Goal: Task Accomplishment & Management: Use online tool/utility

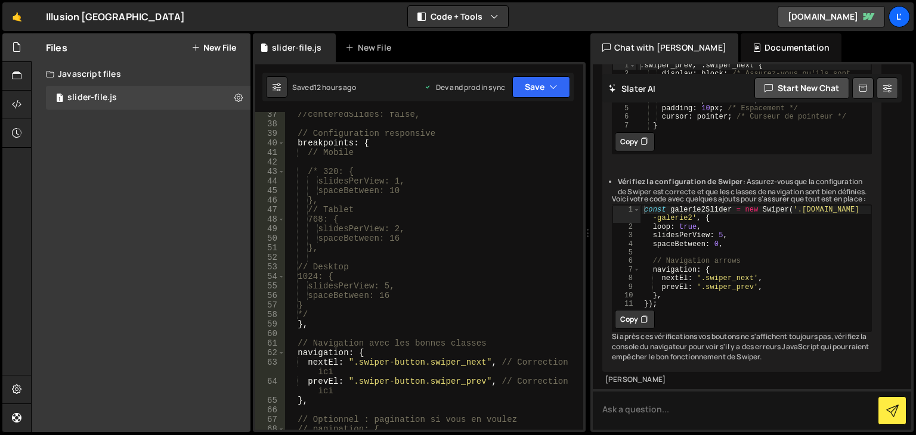
scroll to position [537, 0]
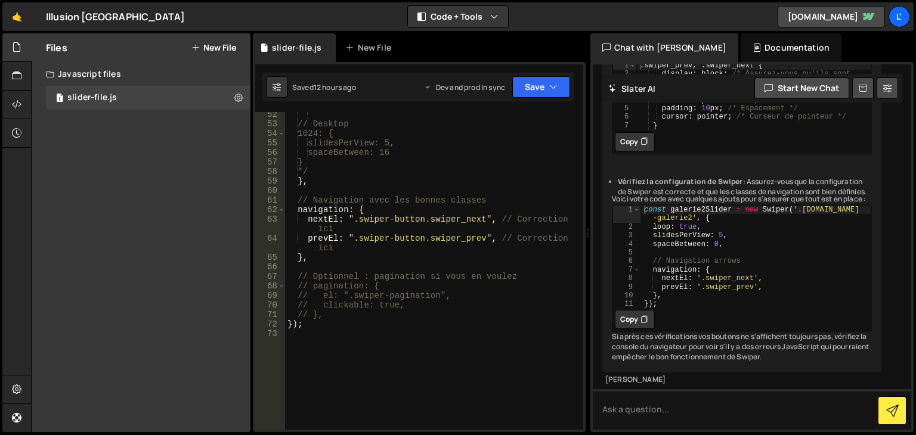
type textarea "// },"
click at [444, 311] on div "// Desktop 1024: { slidesPerView: 5, spaceBetween: 16 } */ } , // Navigation av…" at bounding box center [431, 278] width 293 height 337
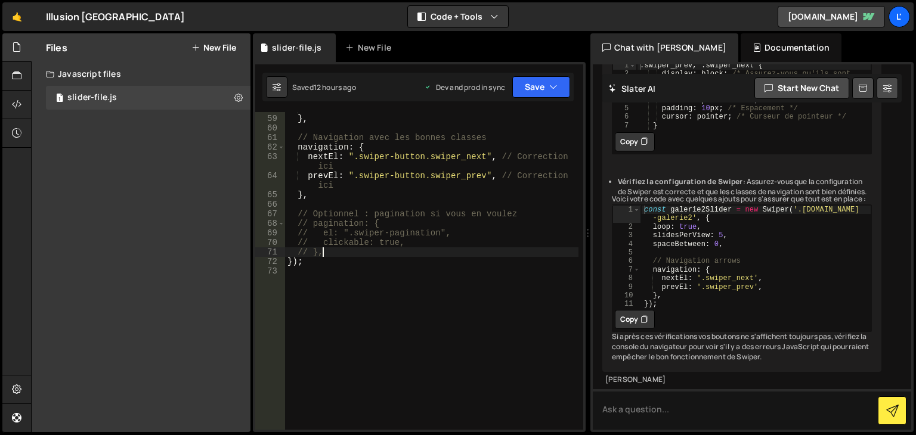
scroll to position [600, 0]
click at [391, 277] on div "*/ } , // Navigation avec [PERSON_NAME] classes navigation : { nextEl : ".swipe…" at bounding box center [431, 272] width 293 height 337
paste textarea "document.addEventListener('DOMContentLoaded', addAdvancedAnimations);"
type textarea "document.addEventListener('DOMContentLoaded', addAdvancedAnimations);"
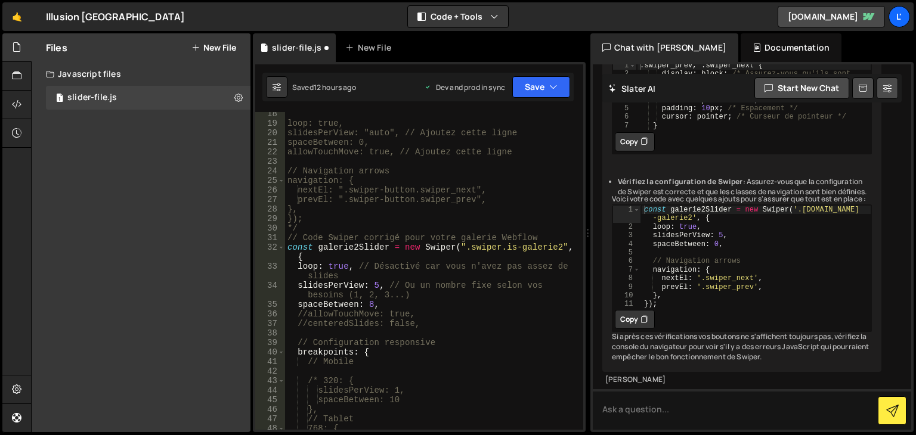
scroll to position [184, 0]
click at [349, 228] on div "loop: true, slidesPerView: "auto", // Ajoutez cette ligne spaceBetween: 0, allo…" at bounding box center [431, 277] width 293 height 337
type textarea "*/"
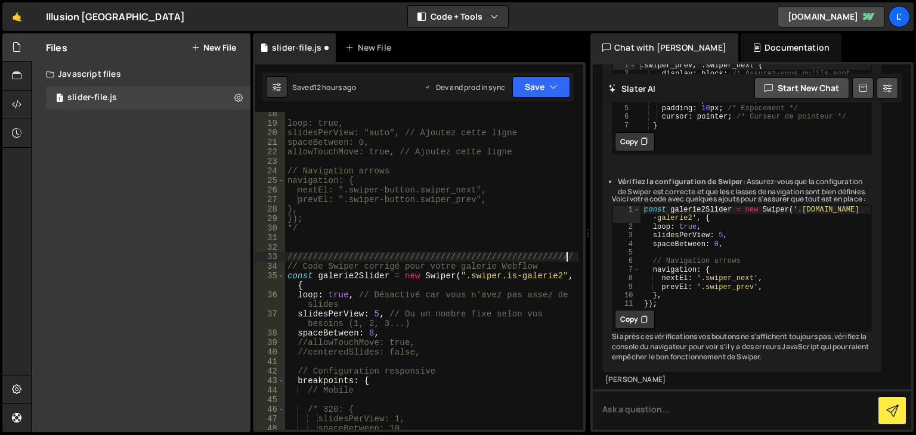
type textarea "/////////////////////////////////////////////////////////"
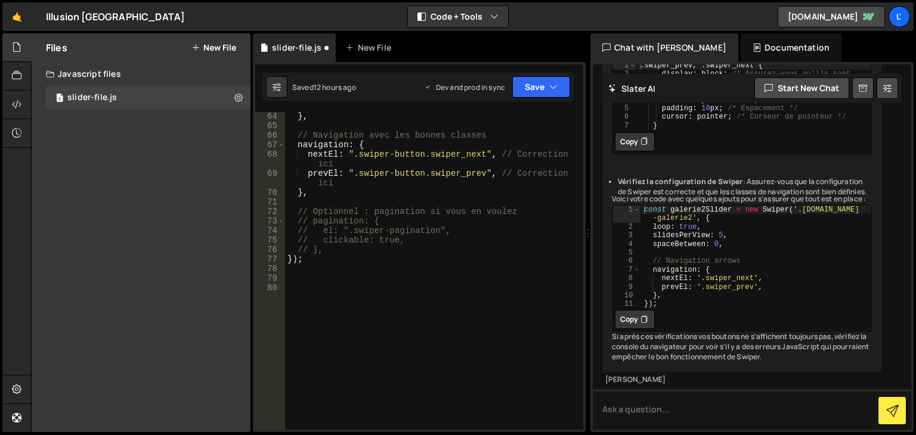
scroll to position [650, 0]
click at [338, 252] on div "} , // Navigation avec [PERSON_NAME] classes navigation : { nextEl : ".swiper-b…" at bounding box center [431, 280] width 293 height 337
type textarea "// },"
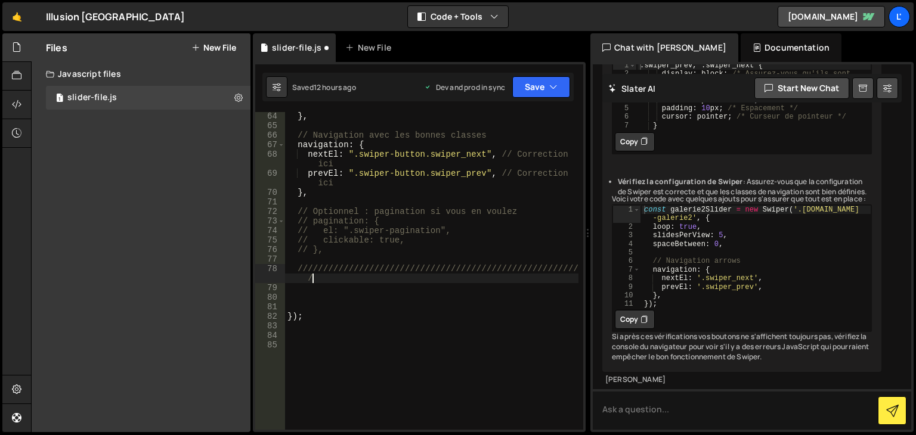
type textarea "///////////////////////////////////////////////////////"
type textarea "*/"
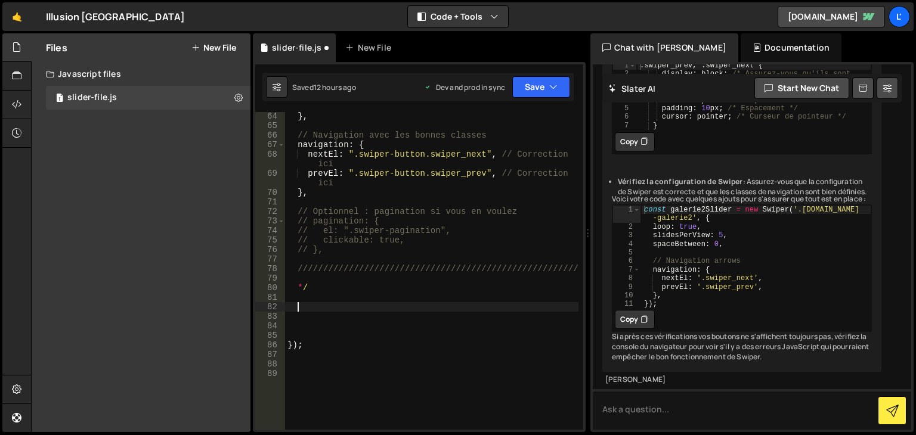
click at [320, 287] on div "} , // Navigation avec [PERSON_NAME] classes navigation : { nextEl : ".swiper-b…" at bounding box center [431, 280] width 293 height 337
type textarea "*"
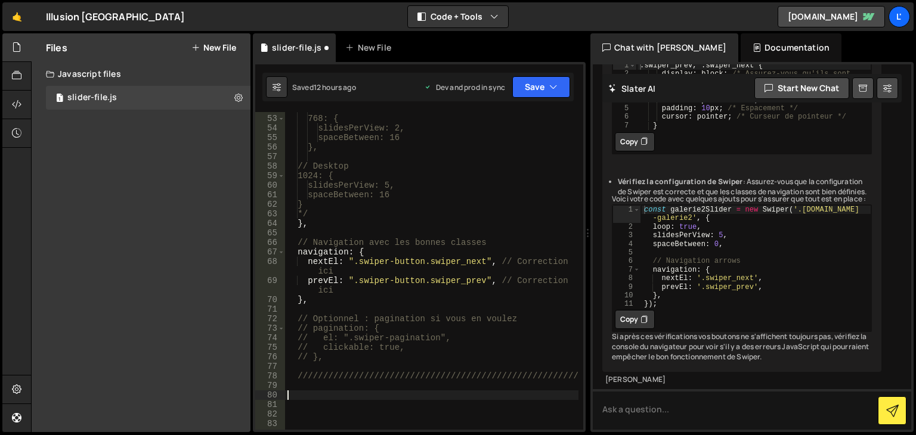
scroll to position [614, 0]
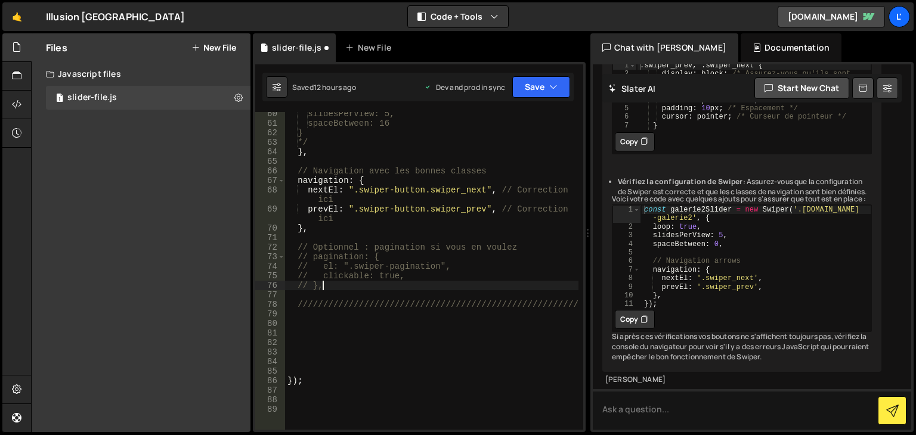
click at [337, 286] on div "slidesPerView: 5, spaceBetween: 16 } */ } , // Navigation avec [PERSON_NAME] cl…" at bounding box center [431, 277] width 293 height 337
type textarea "// },"
type textarea "*"
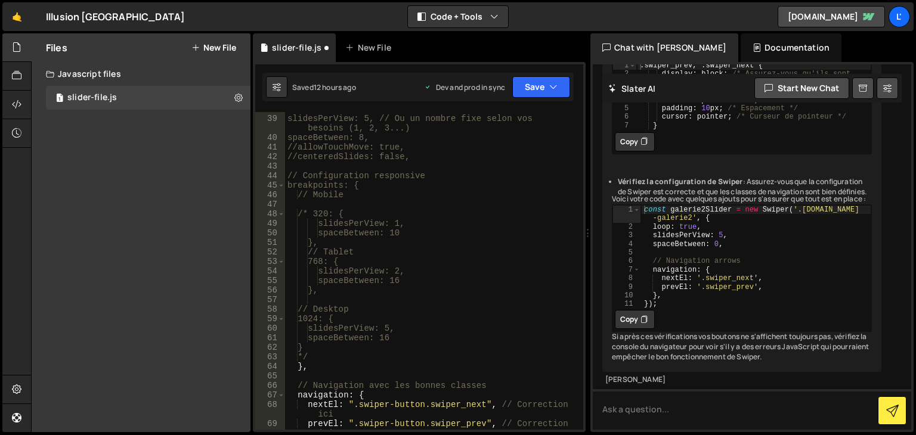
scroll to position [435, 0]
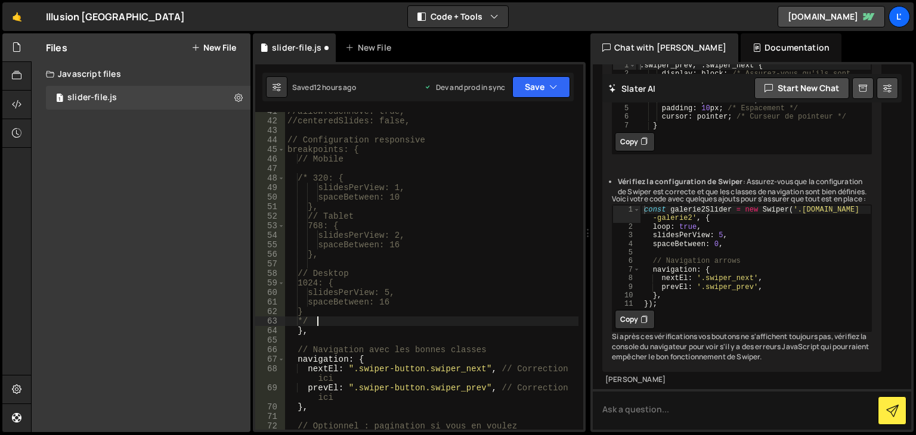
click at [332, 322] on div "//allowTouchMove: true, //centeredSlides: false, // Configuration responsive br…" at bounding box center [431, 275] width 293 height 337
type textarea "*"
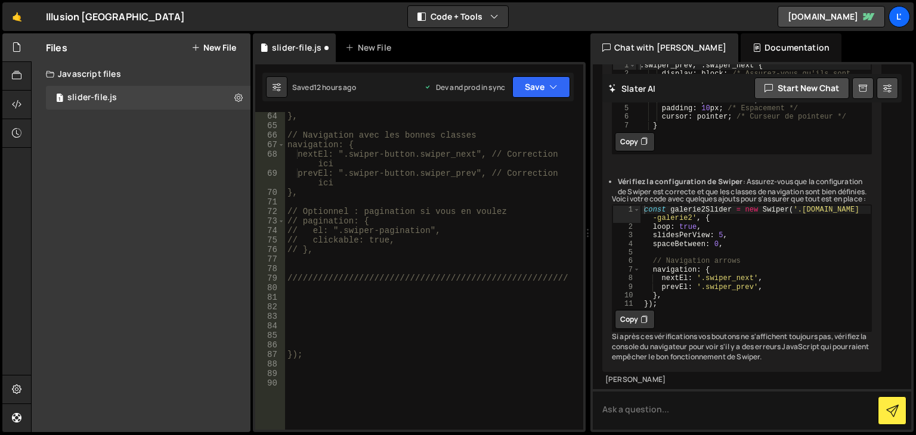
scroll to position [685, 0]
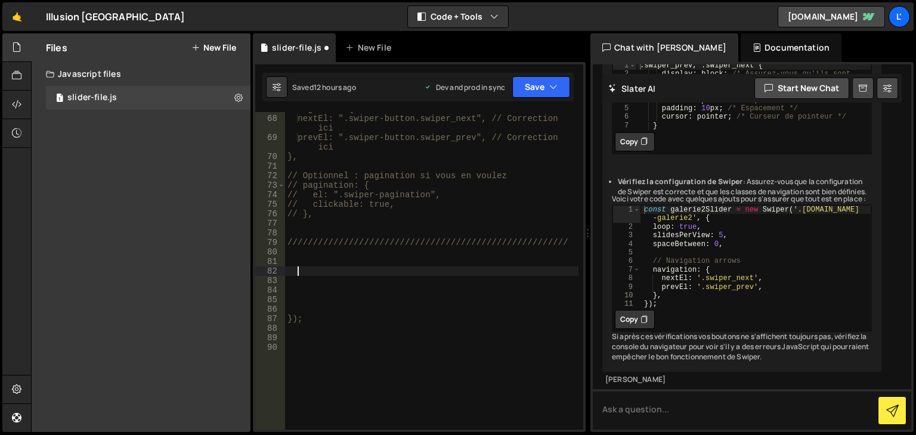
click at [338, 271] on div "navigation: { nextEl: ".swiper-button.swiper_next", // Correction ici prevEl: "…" at bounding box center [431, 272] width 293 height 337
type textarea "*/"
click at [373, 286] on div "navigation: { nextEl: ".swiper-button.swiper_next", // Correction ici prevEl: "…" at bounding box center [431, 272] width 293 height 337
paste textarea "document.addEventListener('DOMContentLoaded', addAdvancedAnimations);"
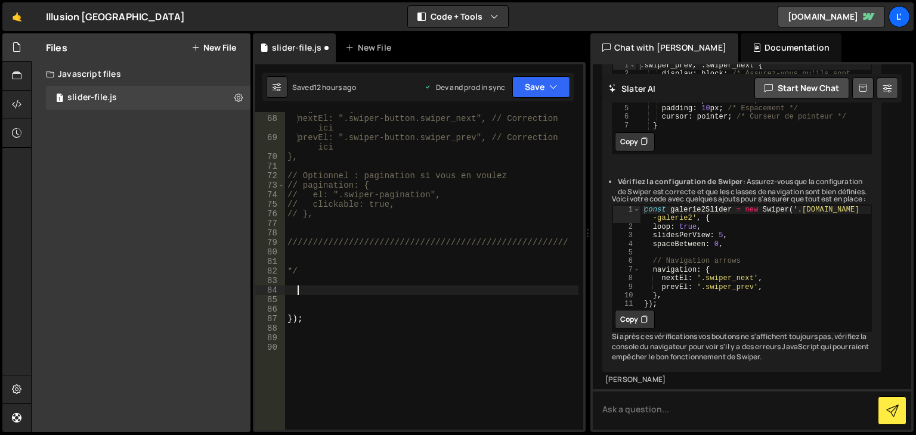
type textarea "document.addEventListener('DOMContentLoaded', addAdvancedAnimations);"
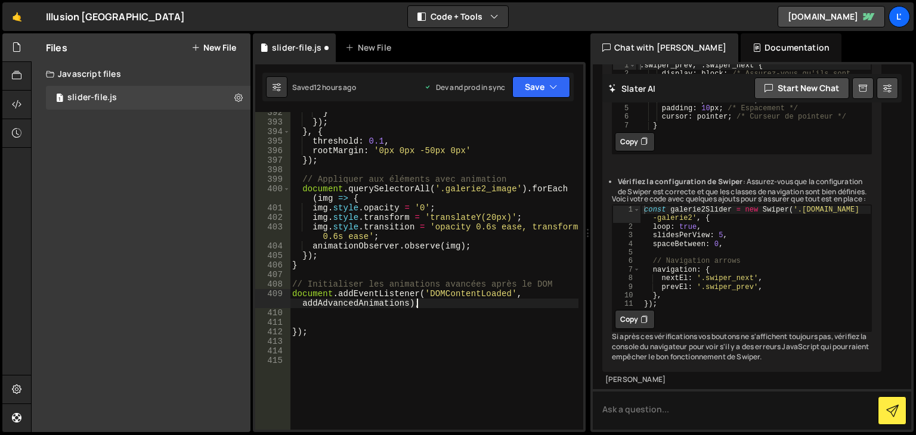
scroll to position [4125, 0]
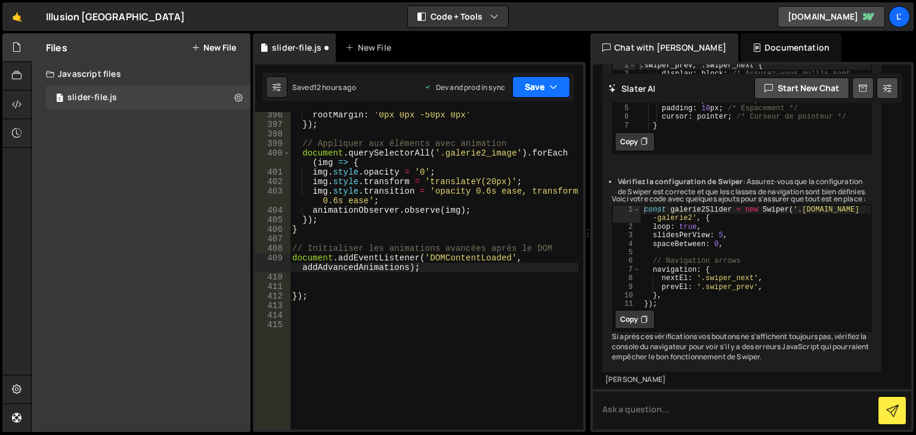
click at [520, 96] on button "Save" at bounding box center [541, 86] width 58 height 21
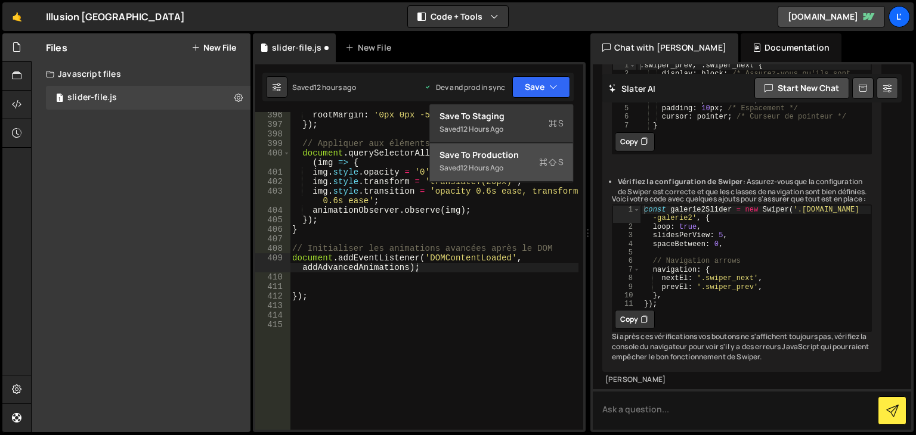
click at [522, 171] on div "Saved 12 hours ago" at bounding box center [502, 168] width 124 height 14
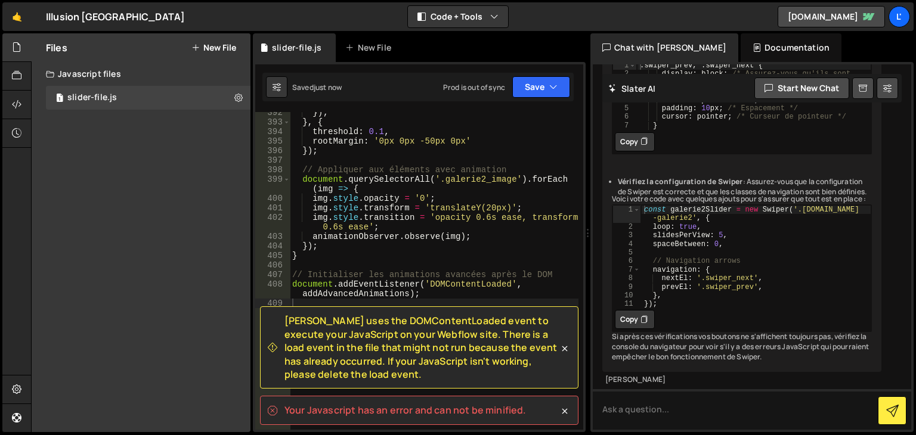
scroll to position [4141, 0]
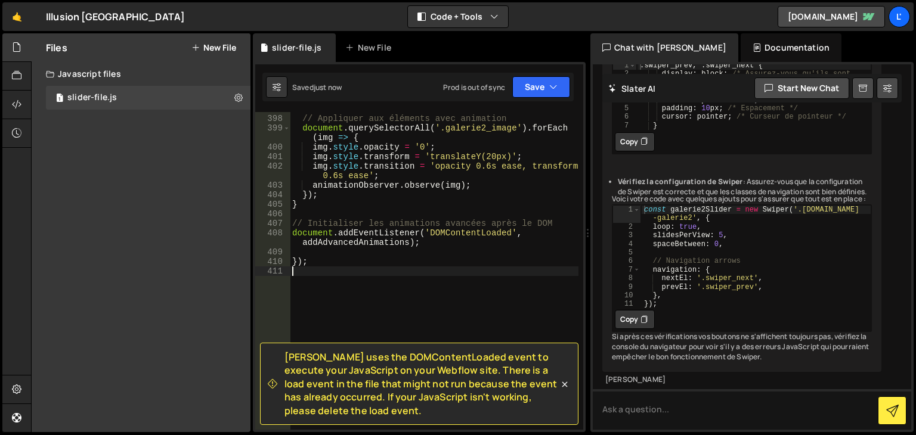
drag, startPoint x: 508, startPoint y: 283, endPoint x: 503, endPoint y: 277, distance: 7.2
click at [506, 282] on div "// Appliquer aux éléments avec animation document . querySelectorAll ( '.galeri…" at bounding box center [434, 272] width 289 height 337
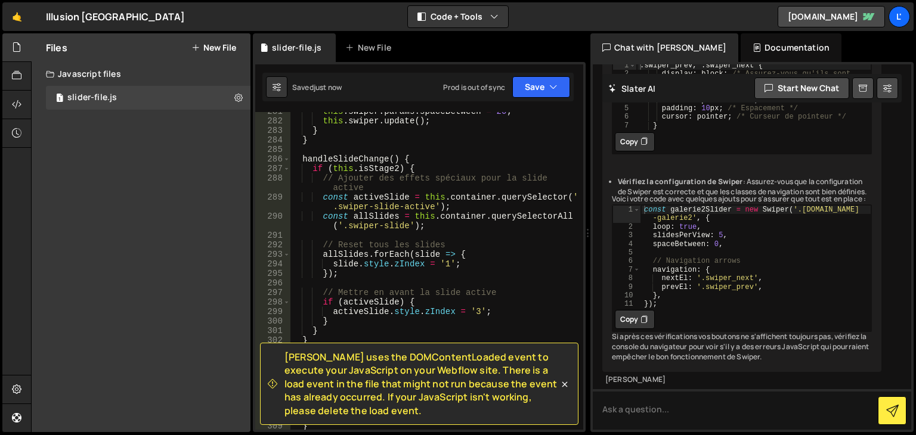
scroll to position [2852, 0]
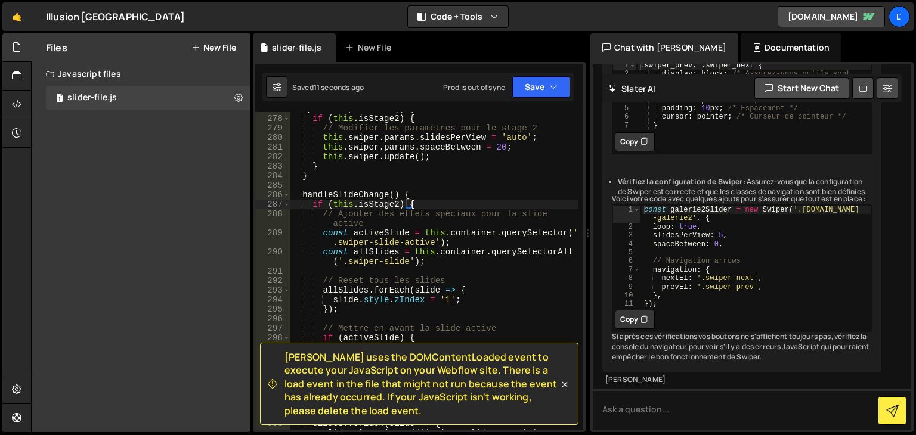
click at [490, 203] on div "updateSwiperParams ( ) { if ( this . isStage2 ) { // Modifier les paramètres po…" at bounding box center [434, 277] width 289 height 347
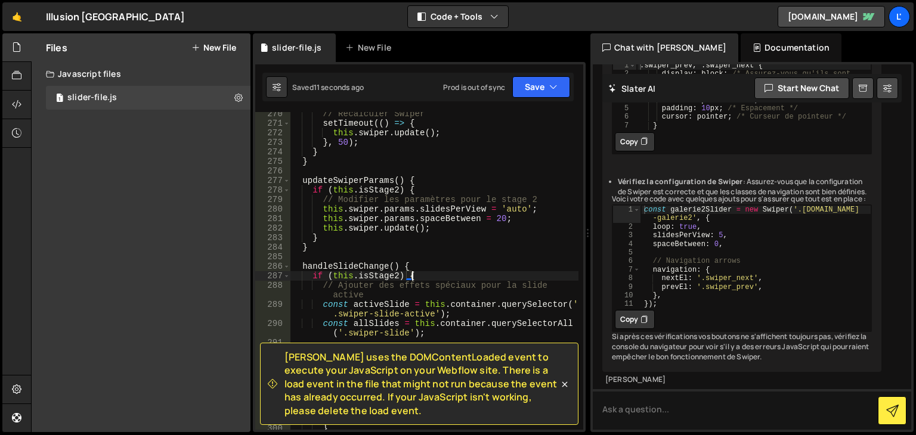
scroll to position [2709, 0]
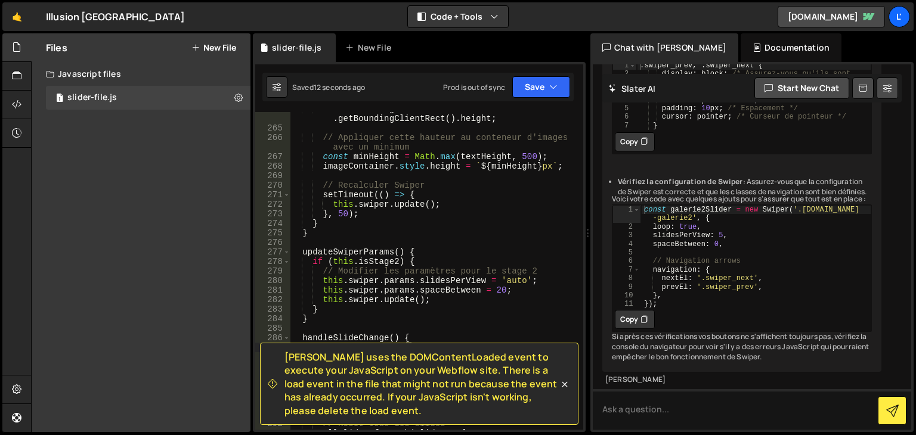
drag, startPoint x: 567, startPoint y: 390, endPoint x: 561, endPoint y: 370, distance: 20.8
click at [567, 388] on icon at bounding box center [565, 385] width 12 height 12
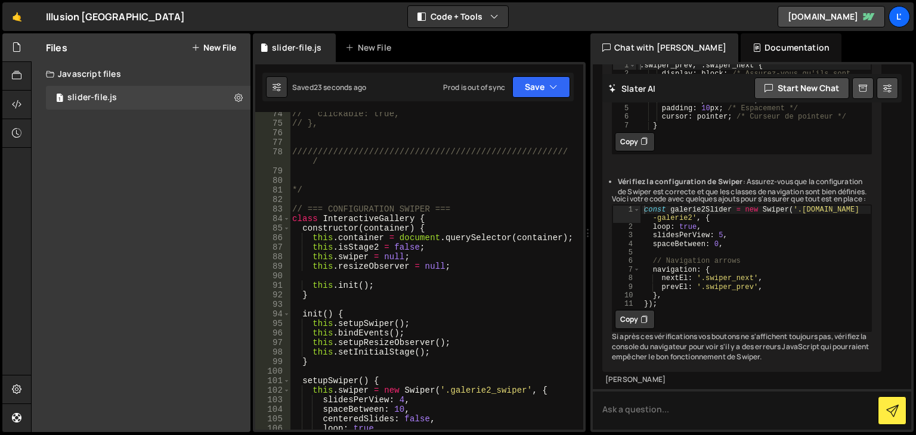
scroll to position [776, 0]
click at [536, 89] on button "Save" at bounding box center [541, 86] width 58 height 21
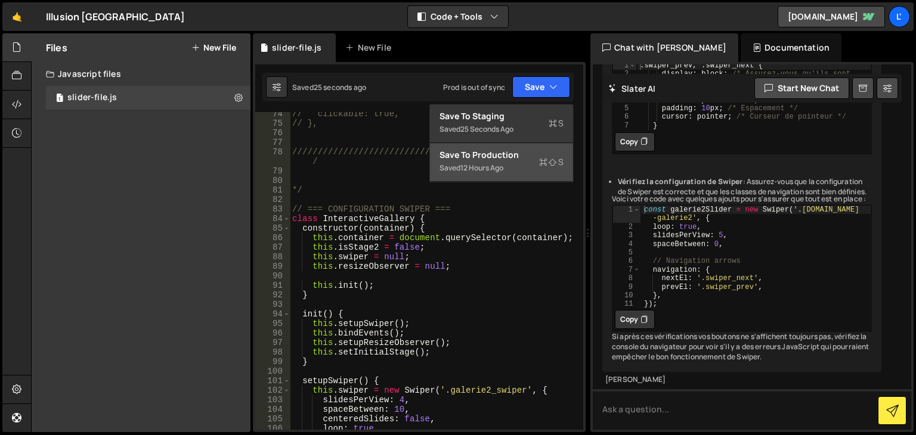
click at [523, 169] on div "Saved 12 hours ago" at bounding box center [502, 168] width 124 height 14
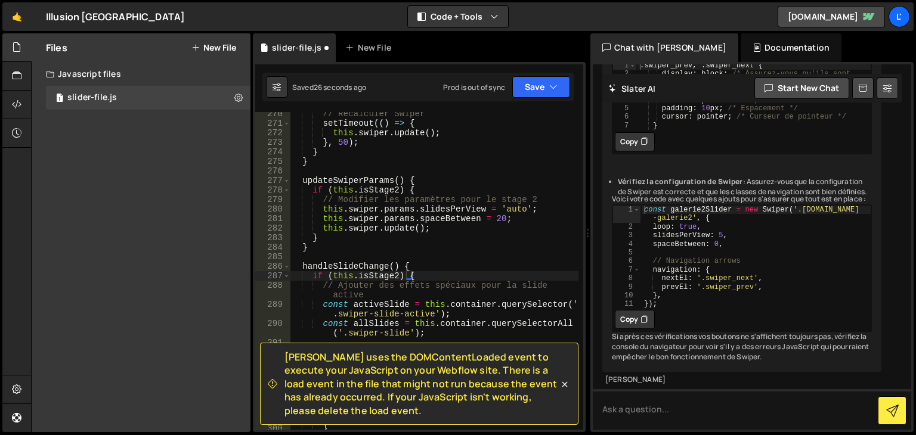
scroll to position [2780, 0]
drag, startPoint x: 345, startPoint y: 409, endPoint x: 284, endPoint y: 361, distance: 78.2
click at [285, 361] on span "[PERSON_NAME] uses the DOMContentLoaded event to execute your JavaScript on you…" at bounding box center [422, 384] width 274 height 67
copy span "[PERSON_NAME] uses the DOMContentLoaded event to execute your JavaScript on you…"
click at [564, 390] on icon at bounding box center [565, 385] width 12 height 12
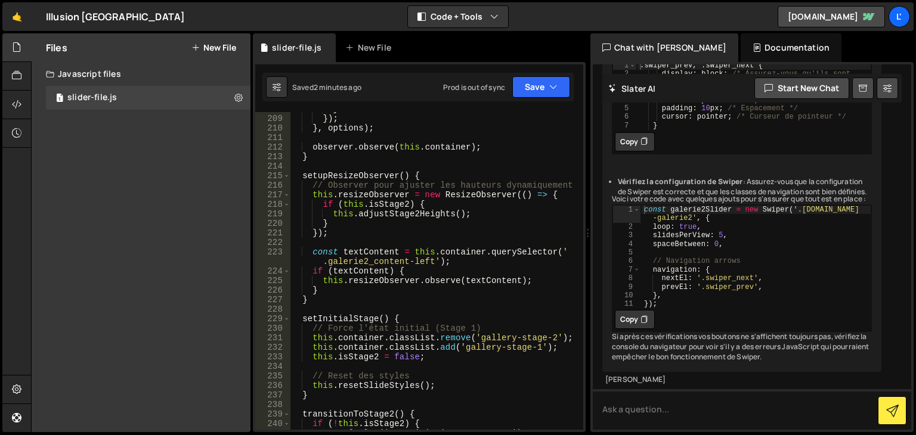
scroll to position [2136, 0]
click at [503, 322] on div "} }) ; } , options ) ; observer . observe ( this . container ) ; } setupResizeO…" at bounding box center [434, 272] width 289 height 337
type textarea "});"
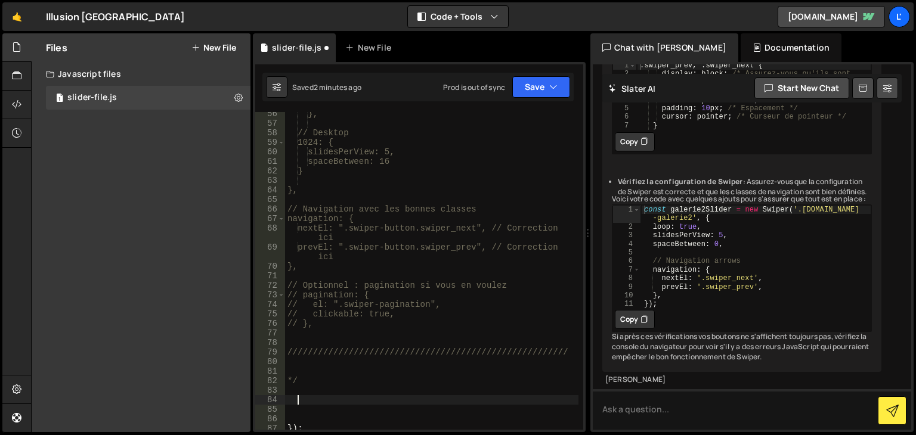
scroll to position [683, 0]
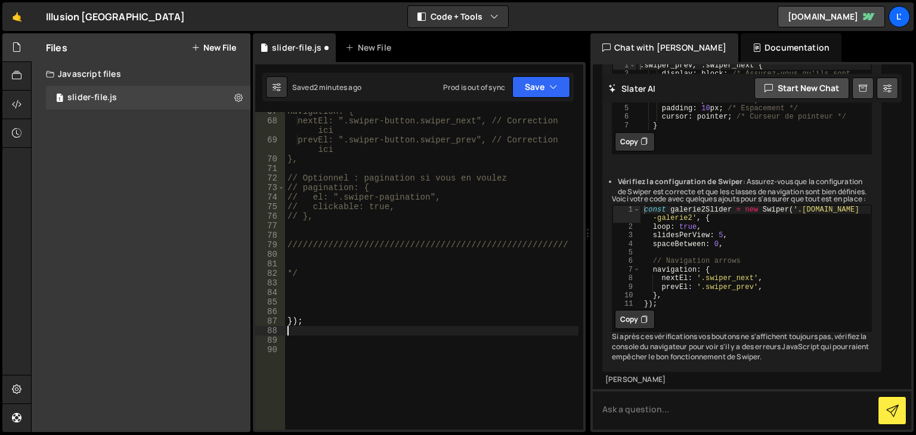
click at [313, 331] on div "navigation: { nextEl: ".swiper-button.swiper_next", // Correction ici prevEl: "…" at bounding box center [431, 275] width 293 height 337
drag, startPoint x: 317, startPoint y: 267, endPoint x: 321, endPoint y: 286, distance: 18.8
click at [268, 270] on div "67 68 69 70 71 72 73 74 75 76 77 78 79 80 81 82 83 84 85 86 87 88 89 90 navigat…" at bounding box center [419, 271] width 328 height 318
type textarea "*/"
drag, startPoint x: 324, startPoint y: 286, endPoint x: 305, endPoint y: 280, distance: 19.3
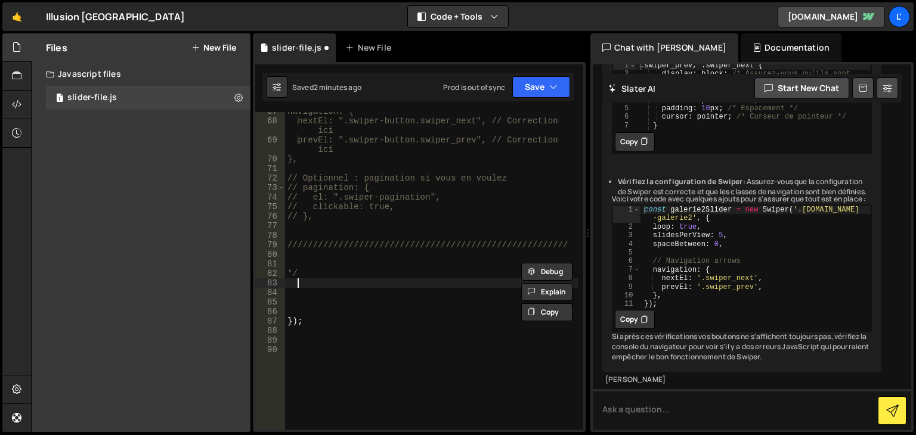
click at [305, 280] on div "navigation: { nextEl: ".swiper-button.swiper_next", // Correction ici prevEl: "…" at bounding box center [431, 275] width 293 height 337
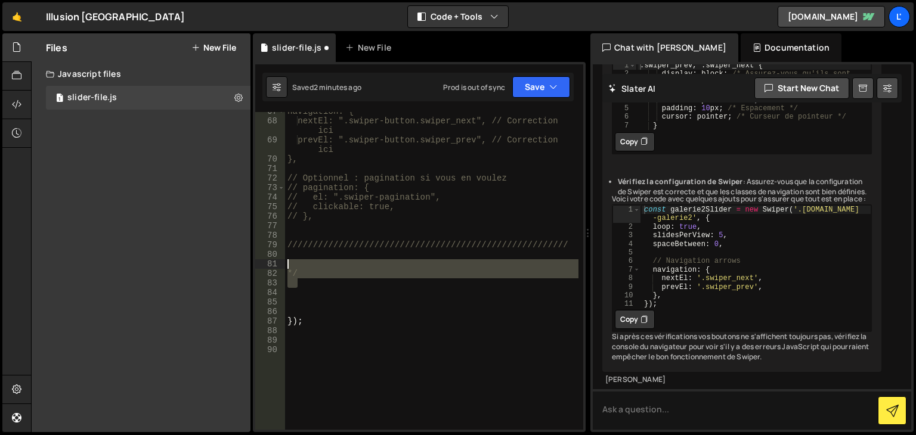
drag, startPoint x: 321, startPoint y: 280, endPoint x: 279, endPoint y: 265, distance: 44.1
click at [279, 265] on div "67 68 69 70 71 72 73 74 75 76 77 78 79 80 81 82 83 84 85 86 87 88 89 90 navigat…" at bounding box center [419, 271] width 328 height 318
type textarea "*/"
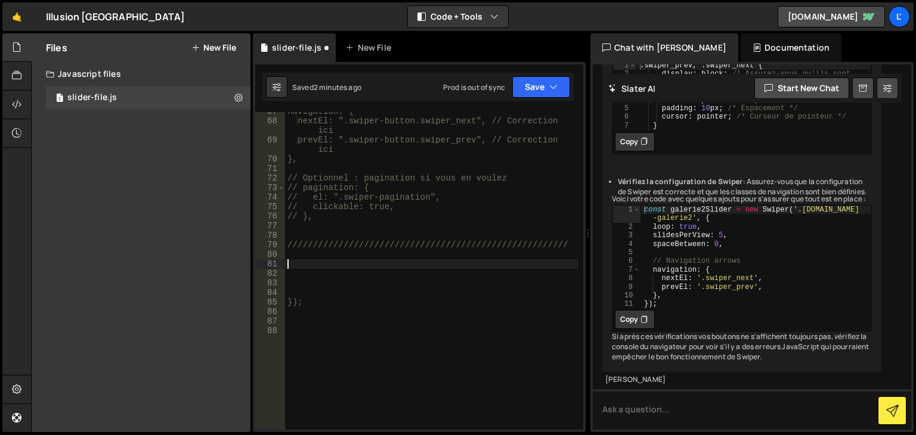
click at [326, 345] on div "navigation: { nextEl: ".swiper-button.swiper_next", // Correction ici prevEl: "…" at bounding box center [431, 275] width 293 height 337
paste textarea
click at [327, 287] on div "navigation: { nextEl: ".swiper-button.swiper_next", // Correction ici prevEl: "…" at bounding box center [431, 275] width 293 height 337
drag, startPoint x: 314, startPoint y: 265, endPoint x: 262, endPoint y: 267, distance: 51.9
click at [262, 267] on div "////////////////////////////////////////////////////// 67 68 69 70 71 72 73 74 …" at bounding box center [419, 271] width 328 height 318
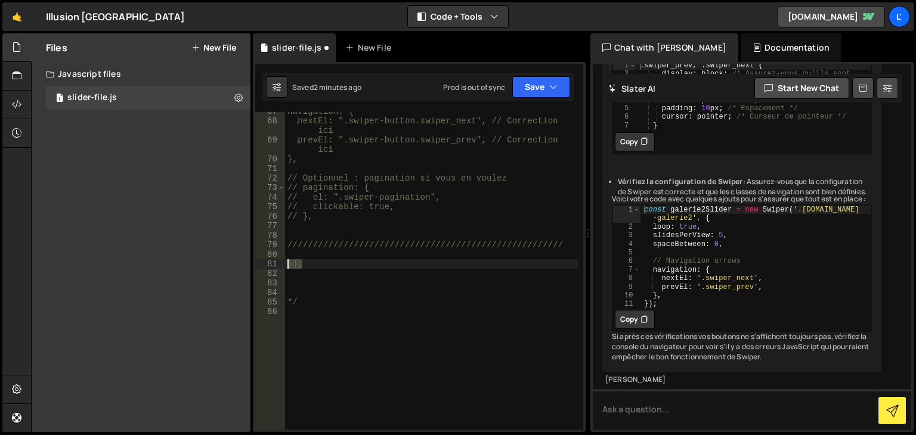
type textarea "});"
type textarea "// },"
click at [348, 215] on div "navigation: { nextEl: ".swiper-button.swiper_next", // Correction ici prevEl: "…" at bounding box center [431, 275] width 293 height 337
type textarea "// },"
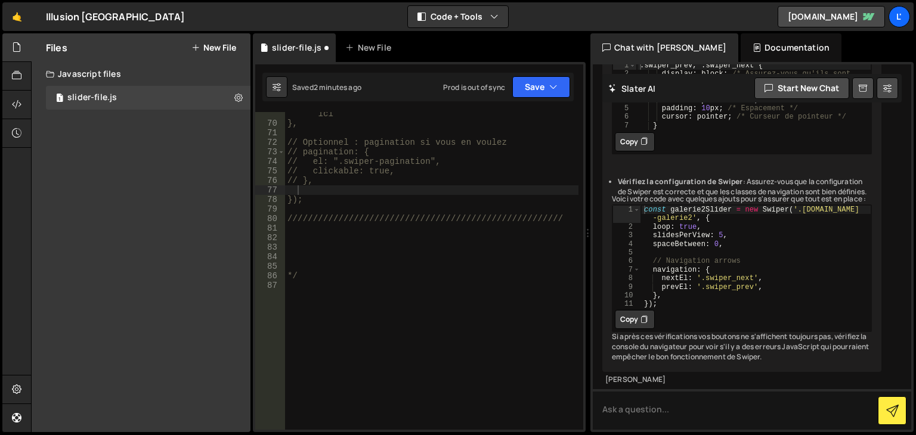
click at [398, 285] on div "prevEl: ".swiper-button.swiper_prev", // Correction ici }, // Optionnel : pagin…" at bounding box center [431, 273] width 293 height 347
paste textarea "addAdvancedAnimations();"
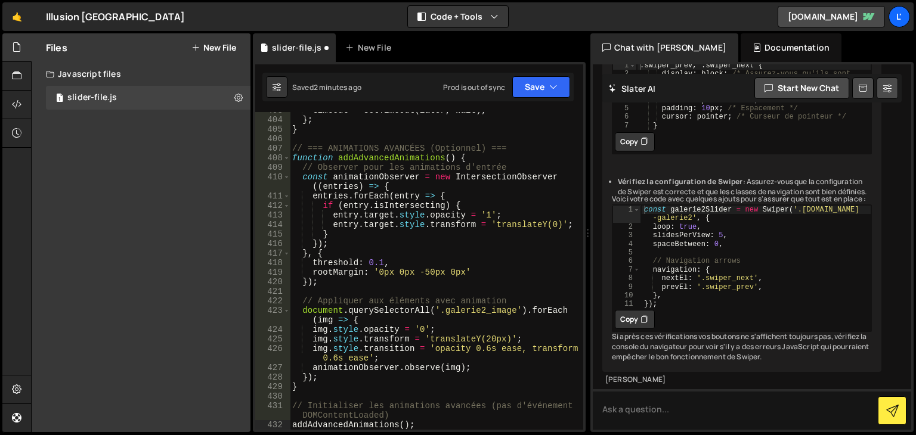
scroll to position [4168, 0]
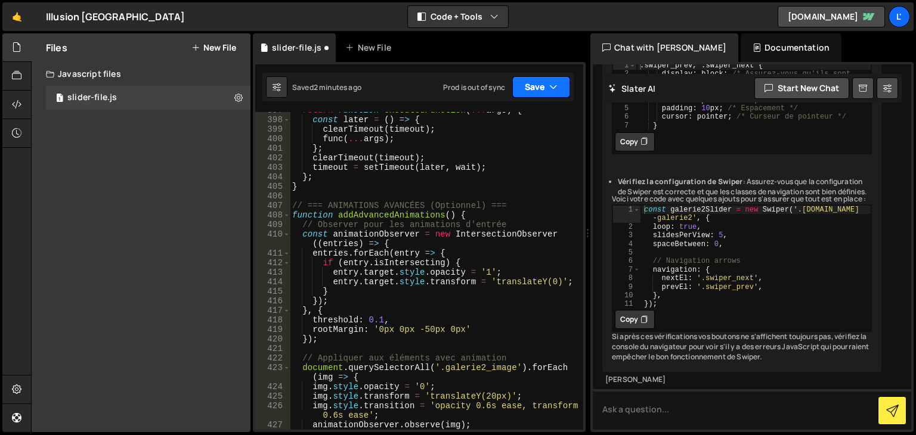
type textarea "addAdvancedAnimations();"
click at [559, 86] on button "Save" at bounding box center [541, 86] width 58 height 21
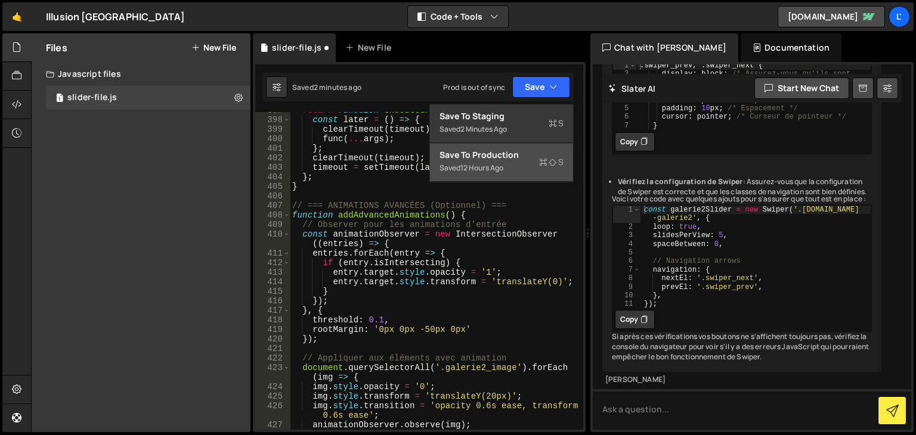
click at [527, 149] on div "Save to Production S" at bounding box center [502, 155] width 124 height 12
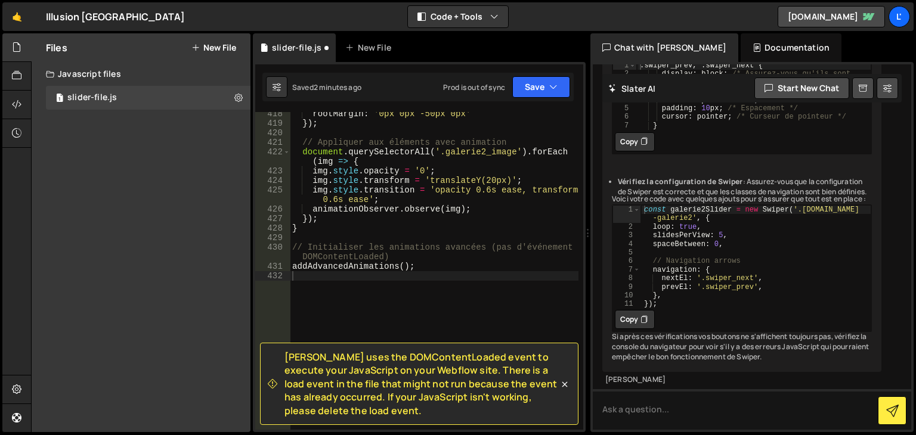
scroll to position [4374, 0]
drag, startPoint x: 344, startPoint y: 415, endPoint x: 280, endPoint y: 361, distance: 83.3
click at [280, 361] on div "[PERSON_NAME] uses the DOMContentLoaded event to execute your JavaScript on you…" at bounding box center [413, 384] width 291 height 67
copy span "[PERSON_NAME] uses the DOMContentLoaded event to execute your JavaScript on you…"
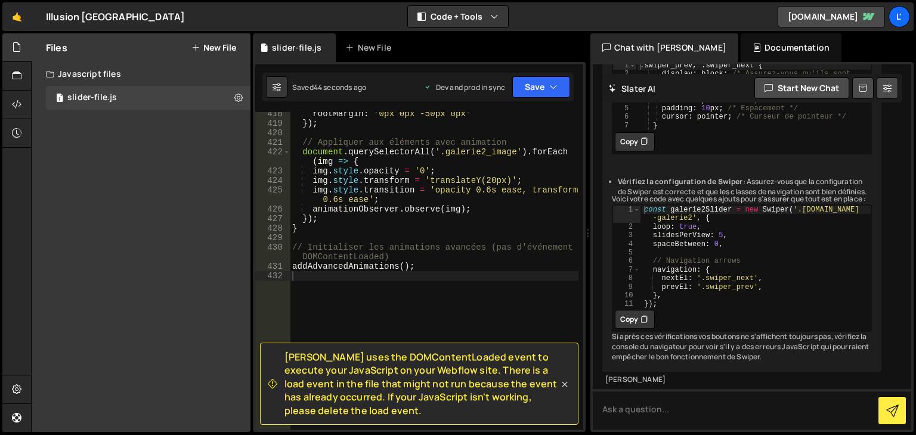
click at [566, 386] on icon at bounding box center [565, 384] width 5 height 5
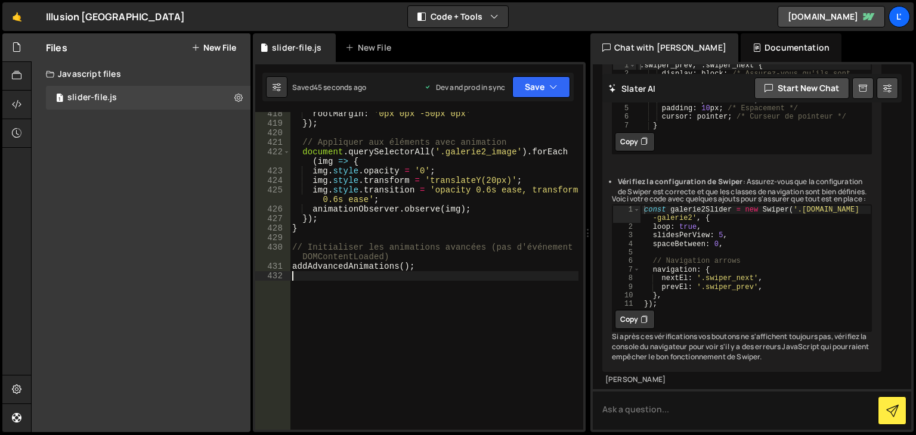
click at [459, 339] on div "rootMargin : '0px 0px -50px 0px' }) ; // Appliquer aux éléments avec animation …" at bounding box center [434, 277] width 289 height 337
type textarea "// Initialiser les animations avancées (pas d'événement DOMContentLoaded) addAd…"
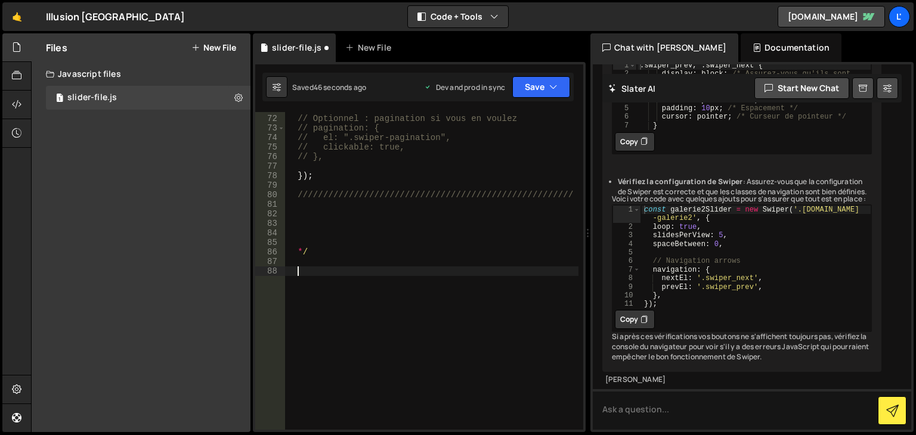
scroll to position [743, 0]
paste textarea "}"
type textarea "}"
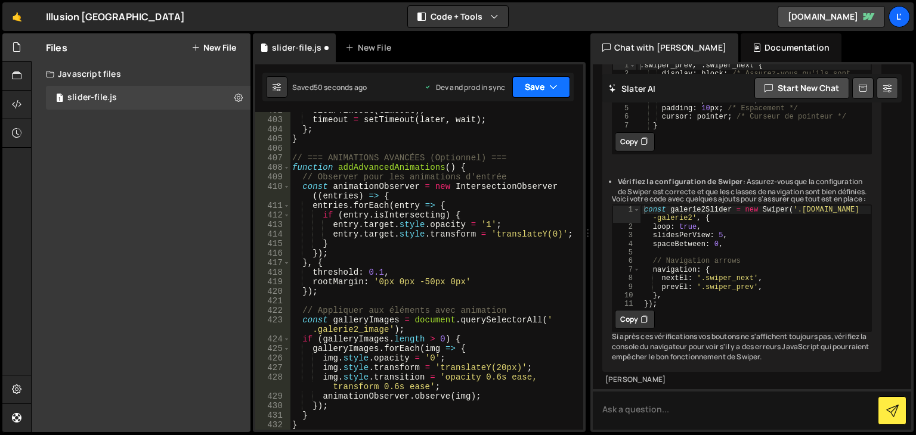
click at [537, 85] on button "Save" at bounding box center [541, 86] width 58 height 21
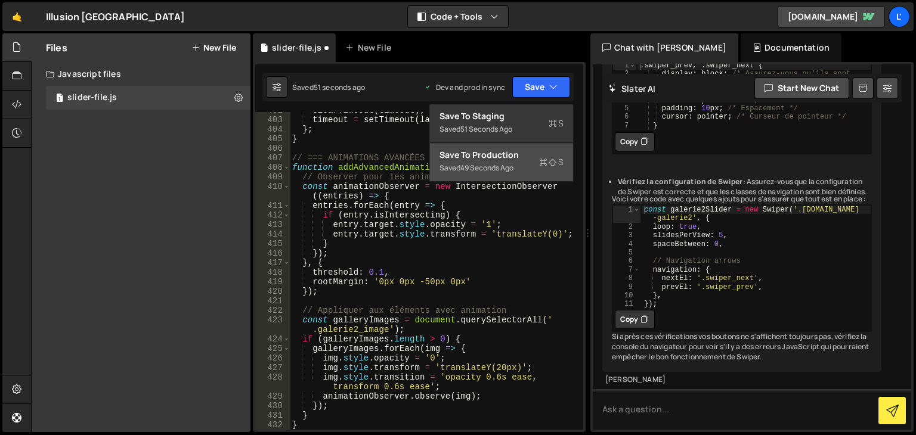
click at [520, 157] on div "Save to Production S" at bounding box center [502, 155] width 124 height 12
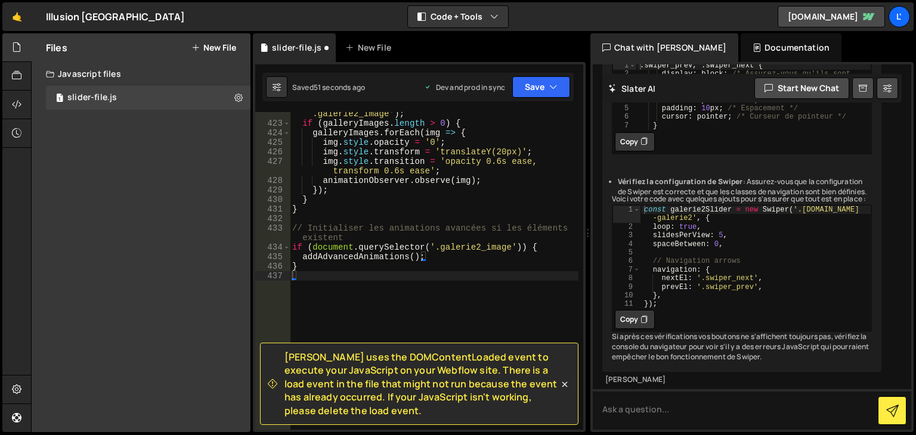
scroll to position [4422, 0]
click at [376, 280] on div "const galleryImages = document . querySelectorAll ( ' .galerie2_image' ) ; if (…" at bounding box center [434, 273] width 289 height 347
type textarea "addAdvancedAnimations(); }"
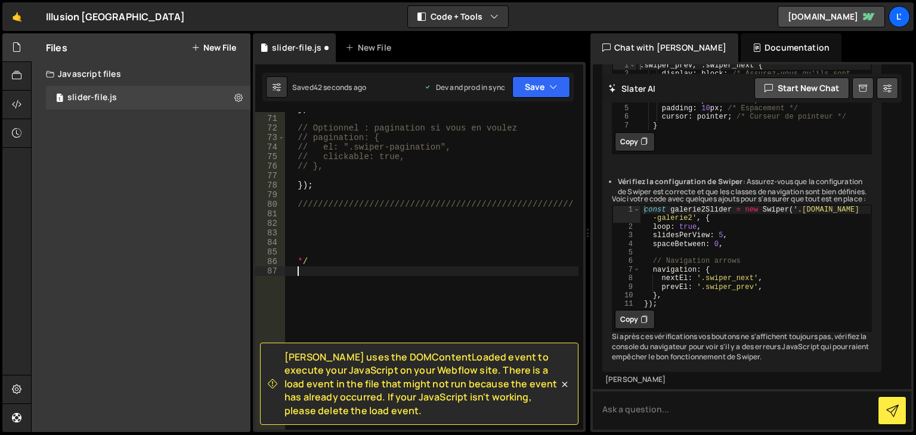
type textarea "// },"
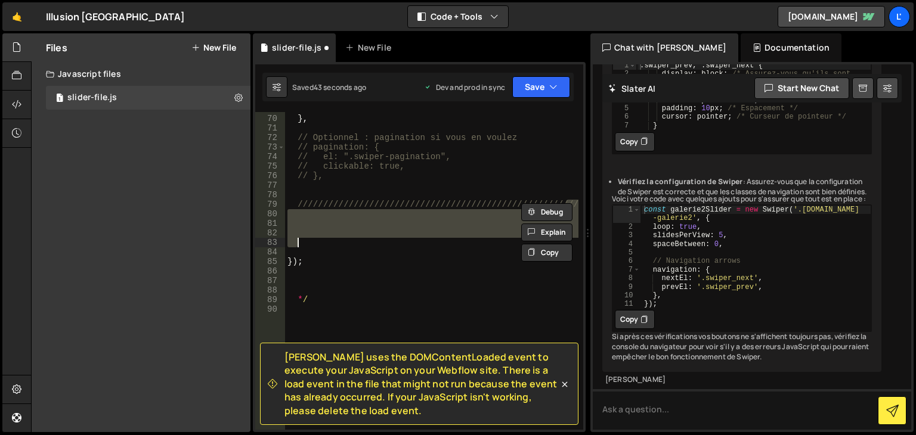
type textarea "*/"
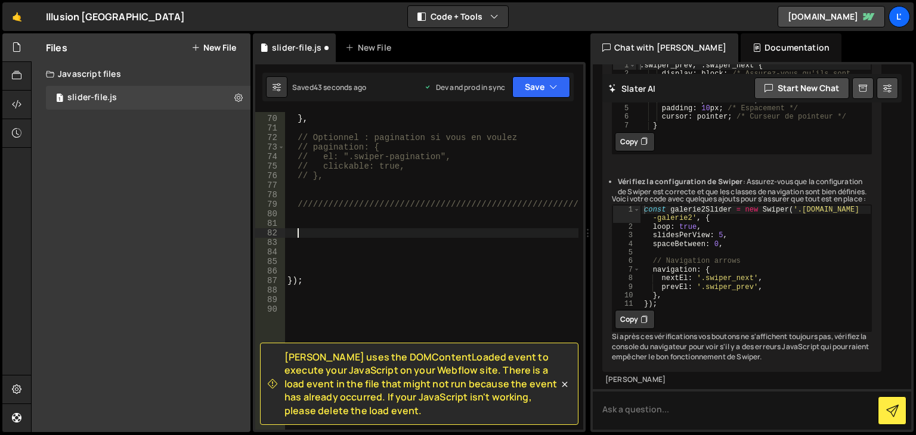
type textarea "*/"
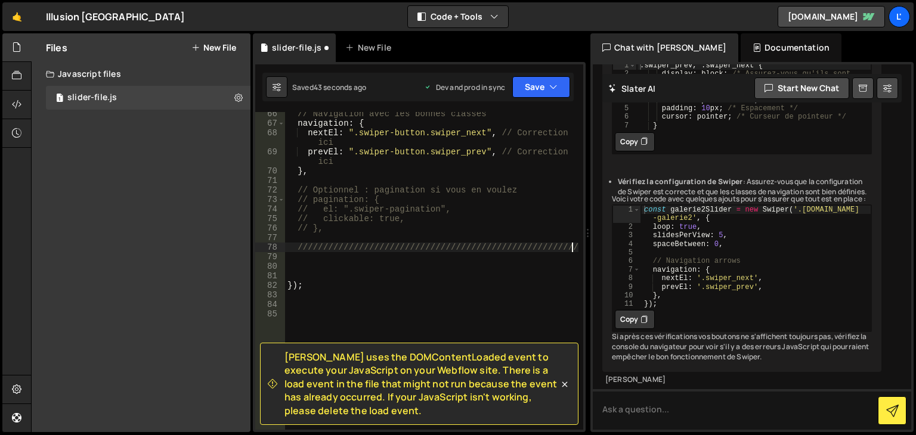
type textarea "////////////////////////////////"
type textarea "// },"
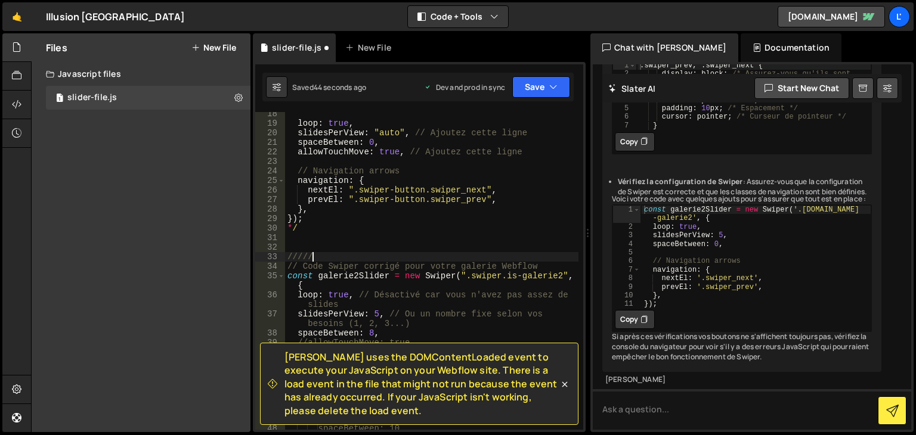
type textarea "*/"
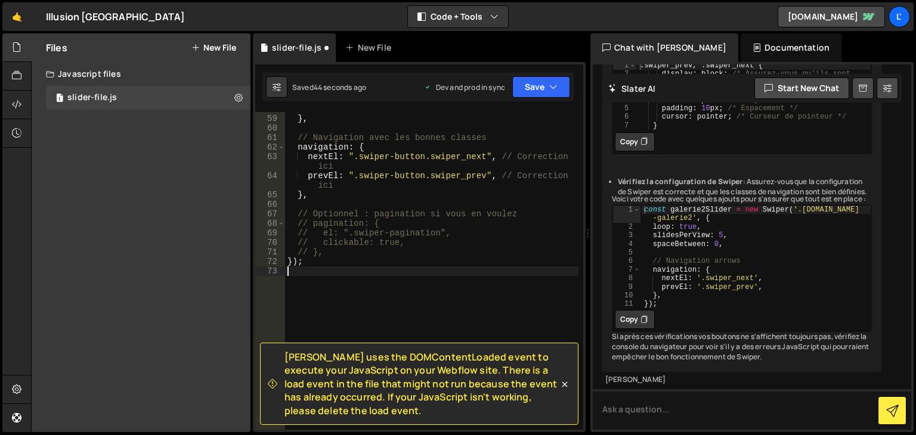
scroll to position [600, 0]
click at [415, 304] on div "*/ } , // Navigation avec [PERSON_NAME] classes navigation : { nextEl : ".swipe…" at bounding box center [431, 272] width 293 height 337
click at [530, 86] on button "Save" at bounding box center [541, 86] width 58 height 21
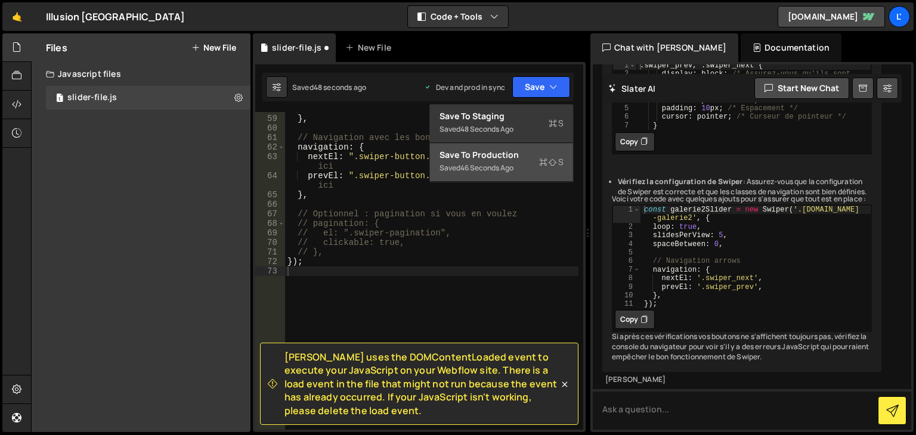
click at [485, 161] on div "Saved 46 seconds ago" at bounding box center [502, 168] width 124 height 14
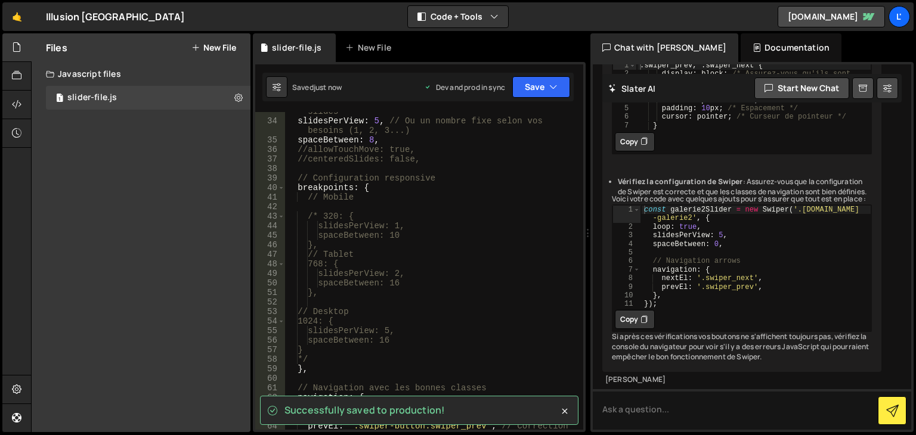
scroll to position [421, 0]
